Goal: Complete application form

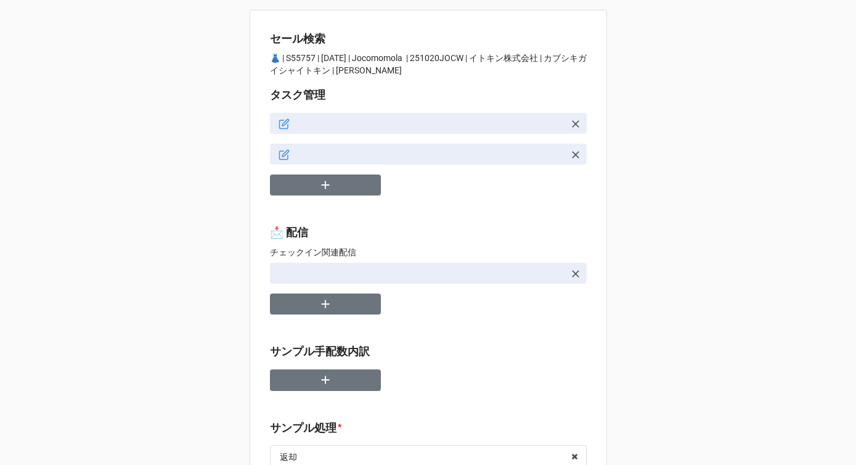
type textarea "x"
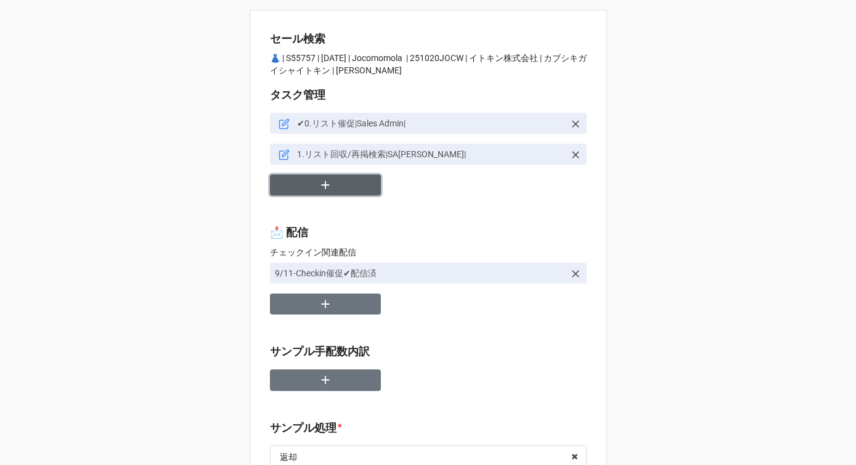
click at [333, 186] on button "button" at bounding box center [325, 185] width 111 height 22
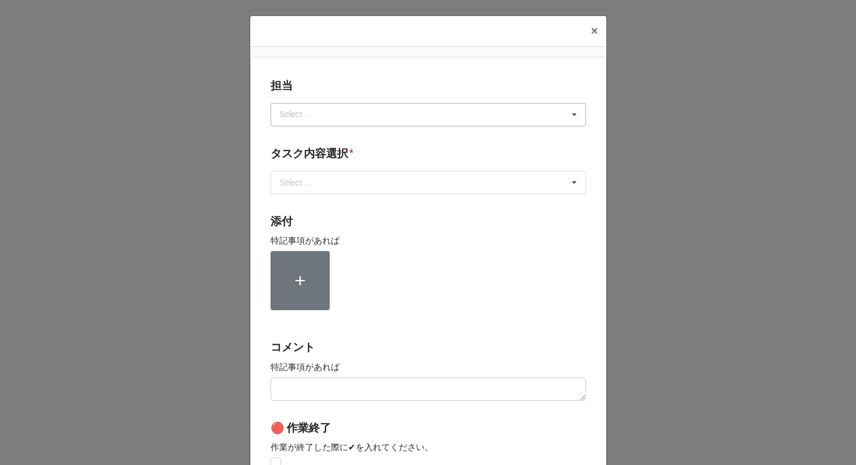
click at [298, 116] on div "Select ..." at bounding box center [303, 114] width 53 height 14
type input "[PERSON_NAME]"
click at [289, 138] on span "[PERSON_NAME]" at bounding box center [314, 137] width 66 height 10
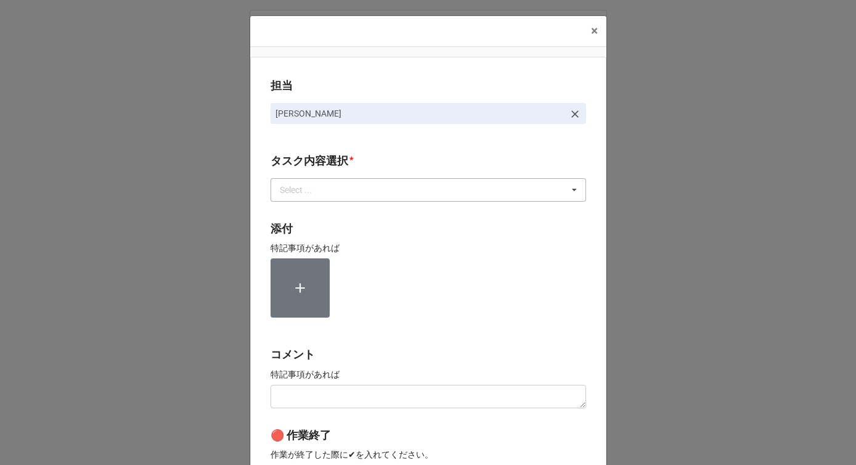
click at [296, 196] on div "Select ..." at bounding box center [303, 189] width 53 height 14
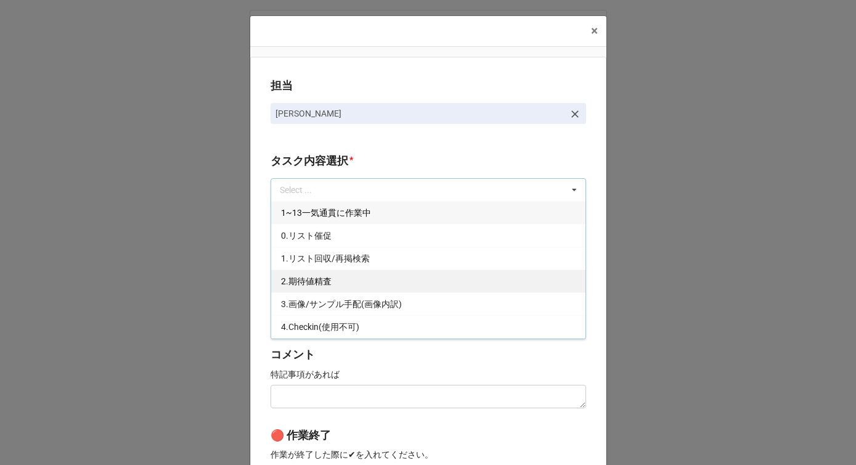
click at [293, 275] on div "2.期待値精査" at bounding box center [428, 280] width 314 height 23
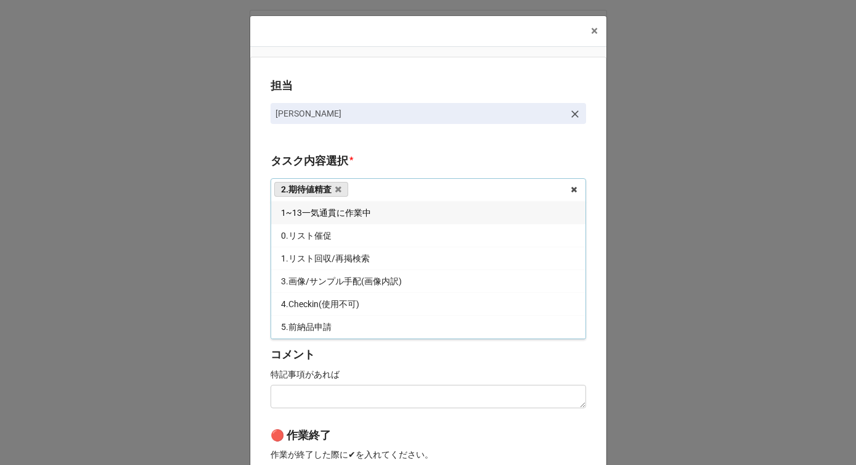
click at [255, 262] on div "担当 [PERSON_NAME][GEOGRAPHIC_DATA]内容選択 * 2.期待値精査 1~13一気通貫に作業中 0.リスト催促 1.リスト回収/再掲…" at bounding box center [428, 305] width 356 height 497
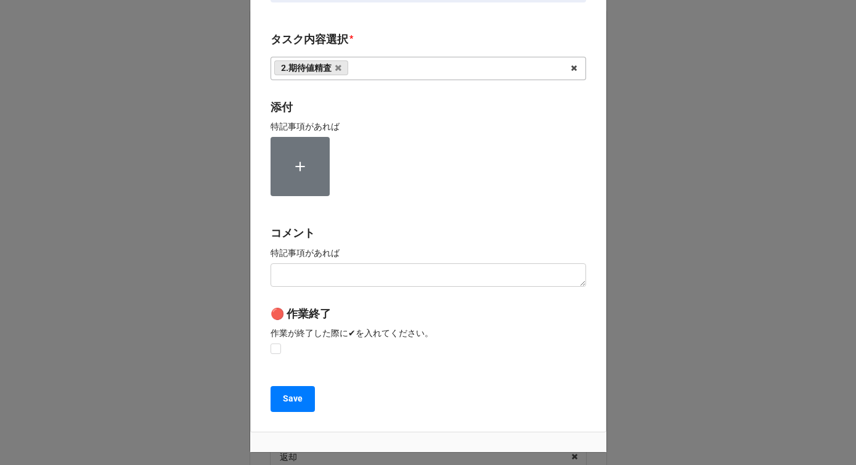
scroll to position [185, 0]
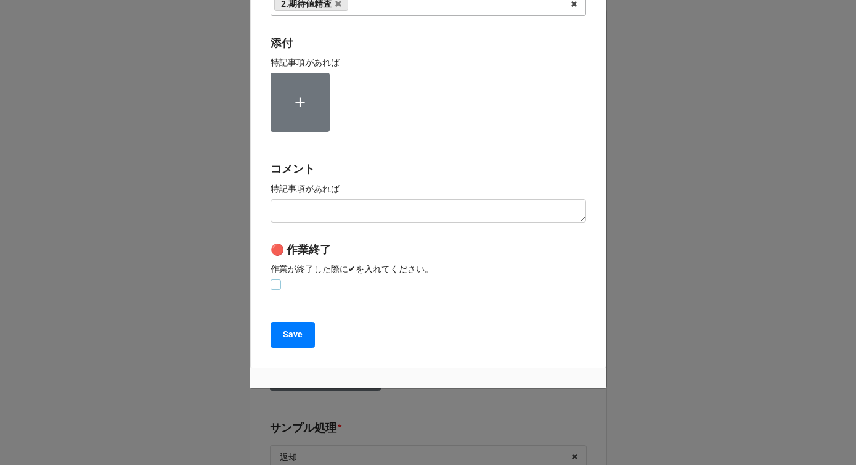
click at [272, 279] on label at bounding box center [276, 279] width 10 height 0
checkbox input "true"
click at [283, 335] on b "Save" at bounding box center [293, 334] width 20 height 13
type textarea "x"
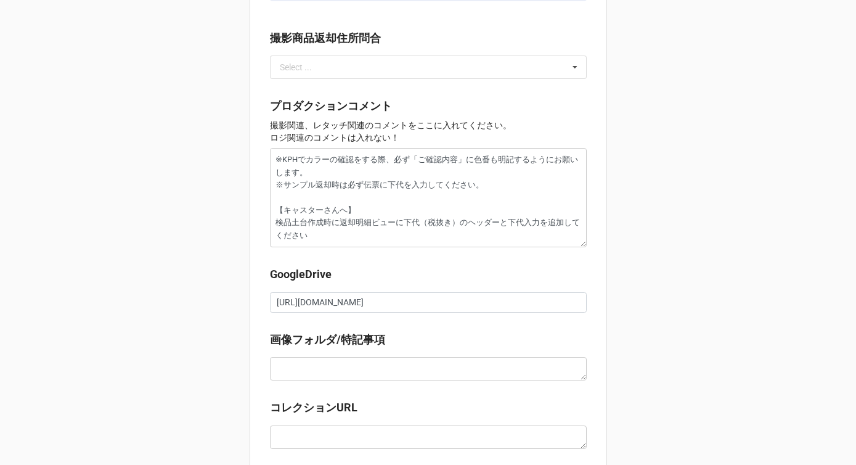
scroll to position [1463, 0]
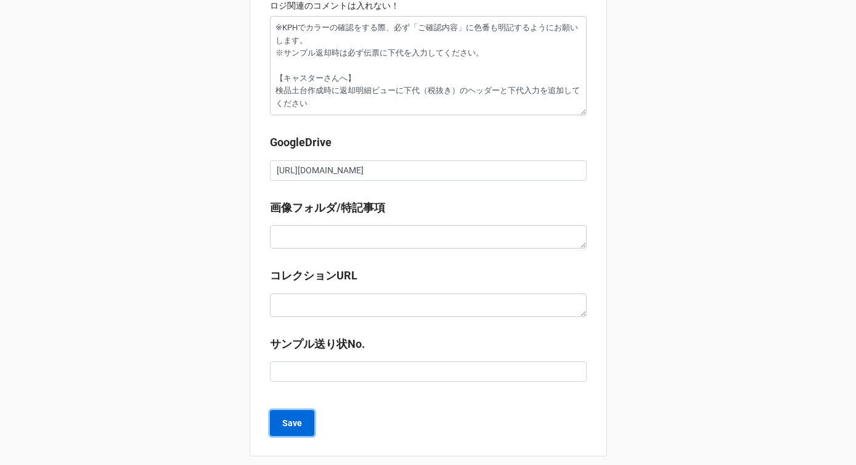
click at [287, 417] on b "Save" at bounding box center [292, 423] width 20 height 13
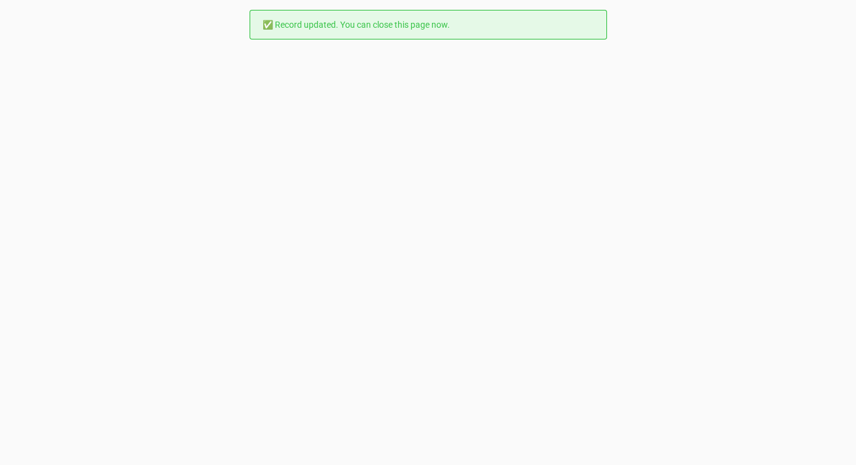
scroll to position [0, 0]
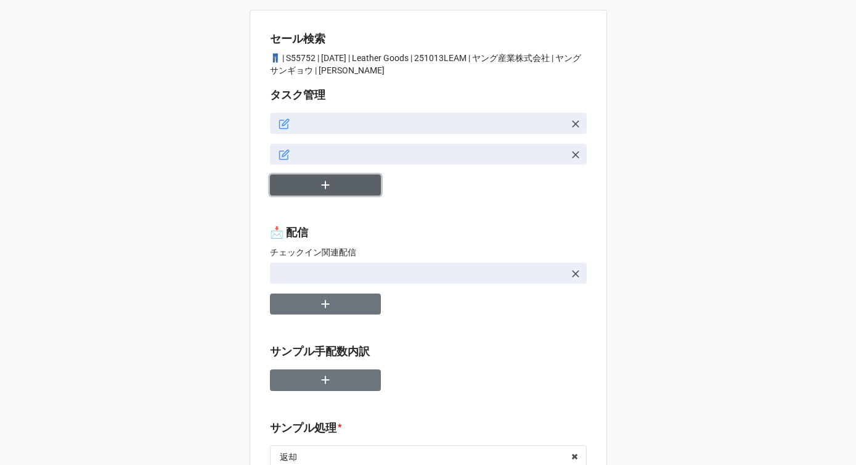
click at [333, 189] on button "button" at bounding box center [325, 185] width 111 height 22
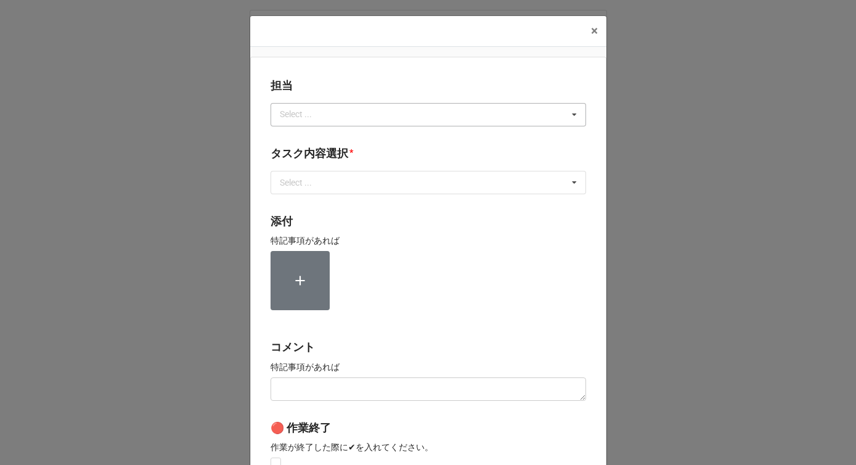
click at [310, 120] on div "Select ..." at bounding box center [303, 114] width 53 height 14
type input "[PERSON_NAME]"
click at [299, 138] on div "[PERSON_NAME]" at bounding box center [428, 137] width 314 height 23
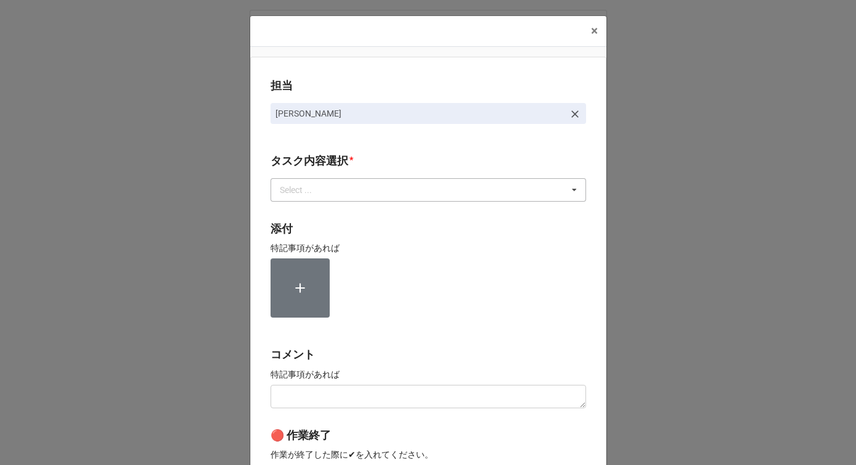
click at [299, 191] on div "Select ..." at bounding box center [303, 189] width 53 height 14
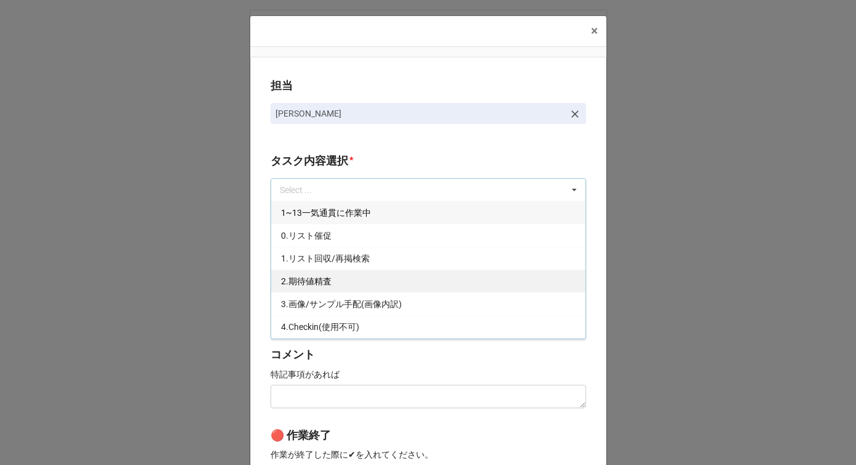
click at [300, 272] on div "2.期待値精査" at bounding box center [428, 280] width 314 height 23
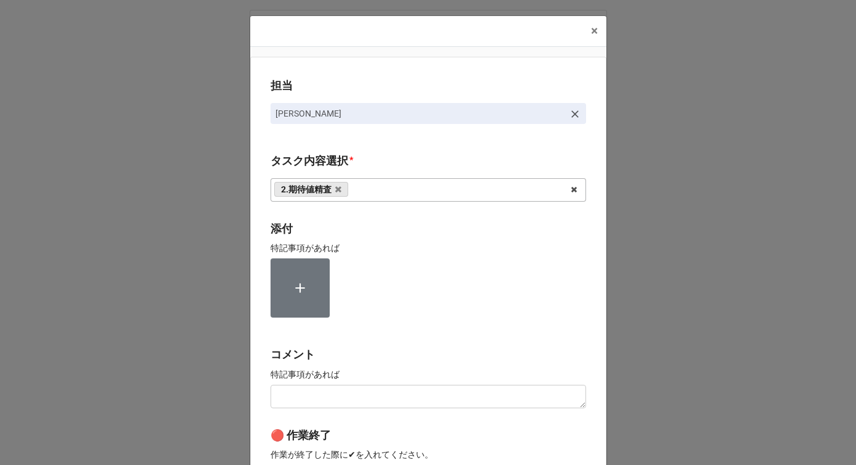
click at [259, 266] on div "担当 [PERSON_NAME][GEOGRAPHIC_DATA]内容選択 * 2.期待値精査 1~13一気通貫に作業中 0.リスト催促 1.リスト回収/再掲…" at bounding box center [428, 305] width 356 height 497
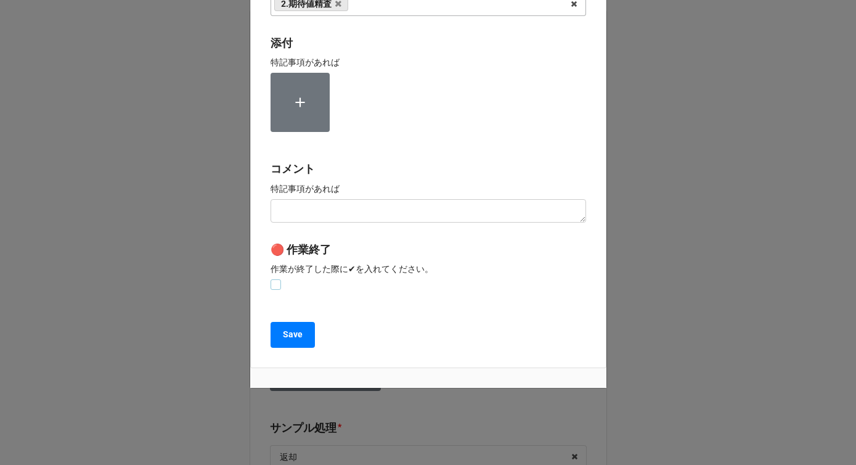
click at [271, 279] on label at bounding box center [276, 279] width 10 height 0
checkbox input "true"
click at [285, 328] on b "Save" at bounding box center [293, 334] width 20 height 13
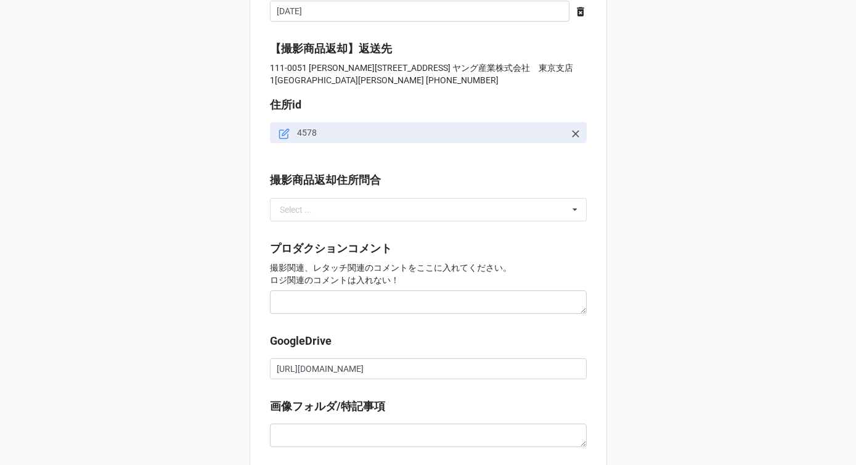
scroll to position [1331, 0]
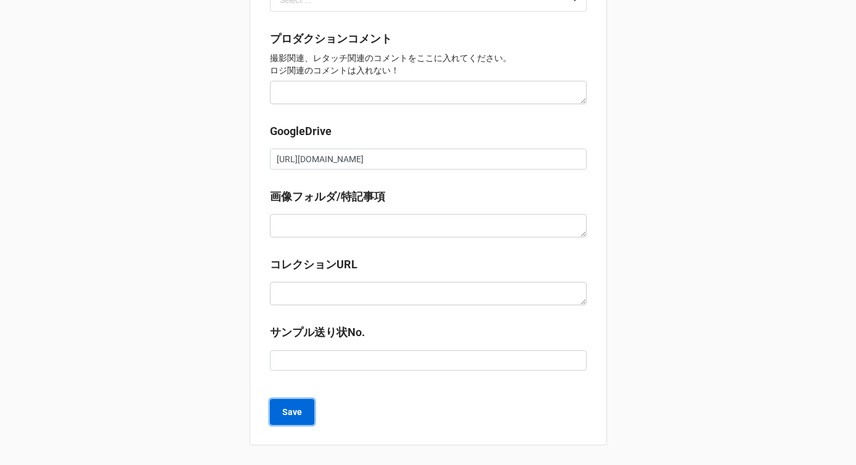
click at [292, 406] on b "Save" at bounding box center [292, 411] width 20 height 13
